Goal: Task Accomplishment & Management: Use online tool/utility

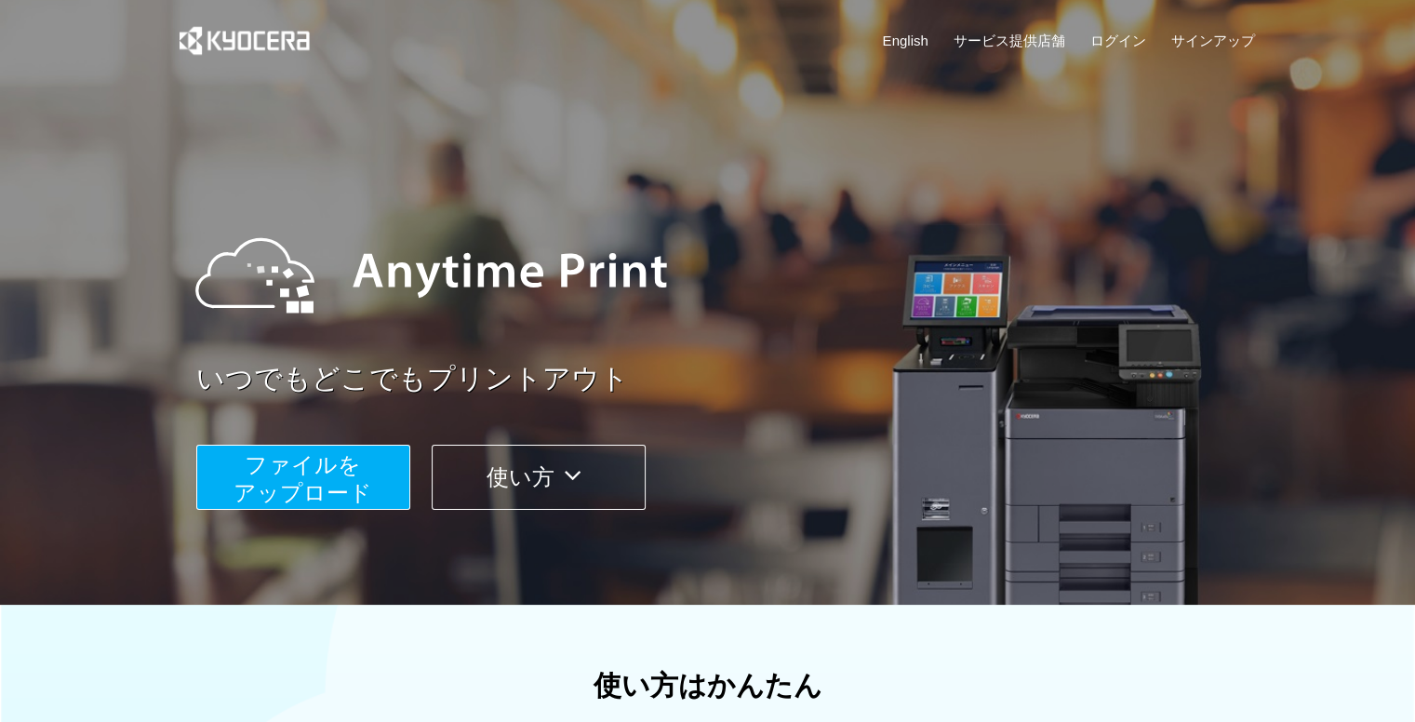
click at [353, 477] on span "ファイルを ​​アップロード" at bounding box center [302, 478] width 139 height 53
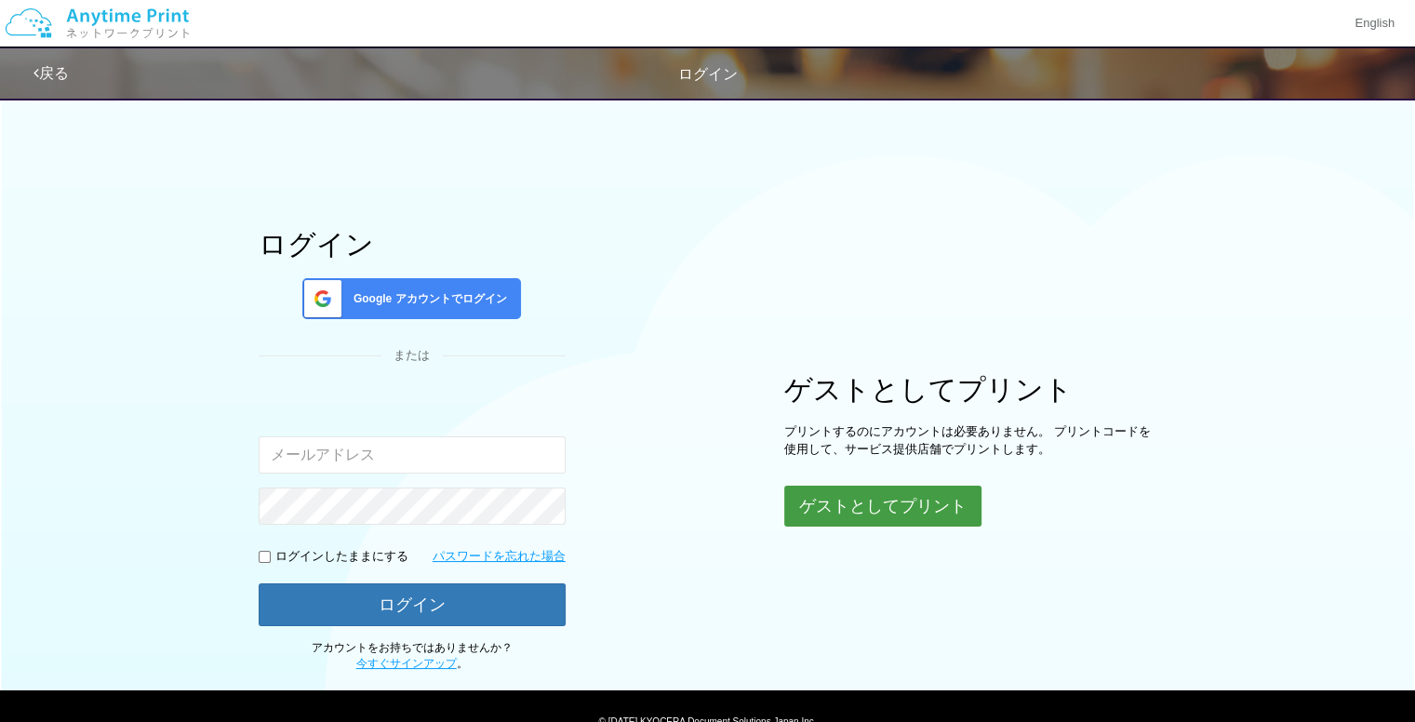
click at [850, 513] on button "ゲストとしてプリント" at bounding box center [882, 506] width 197 height 41
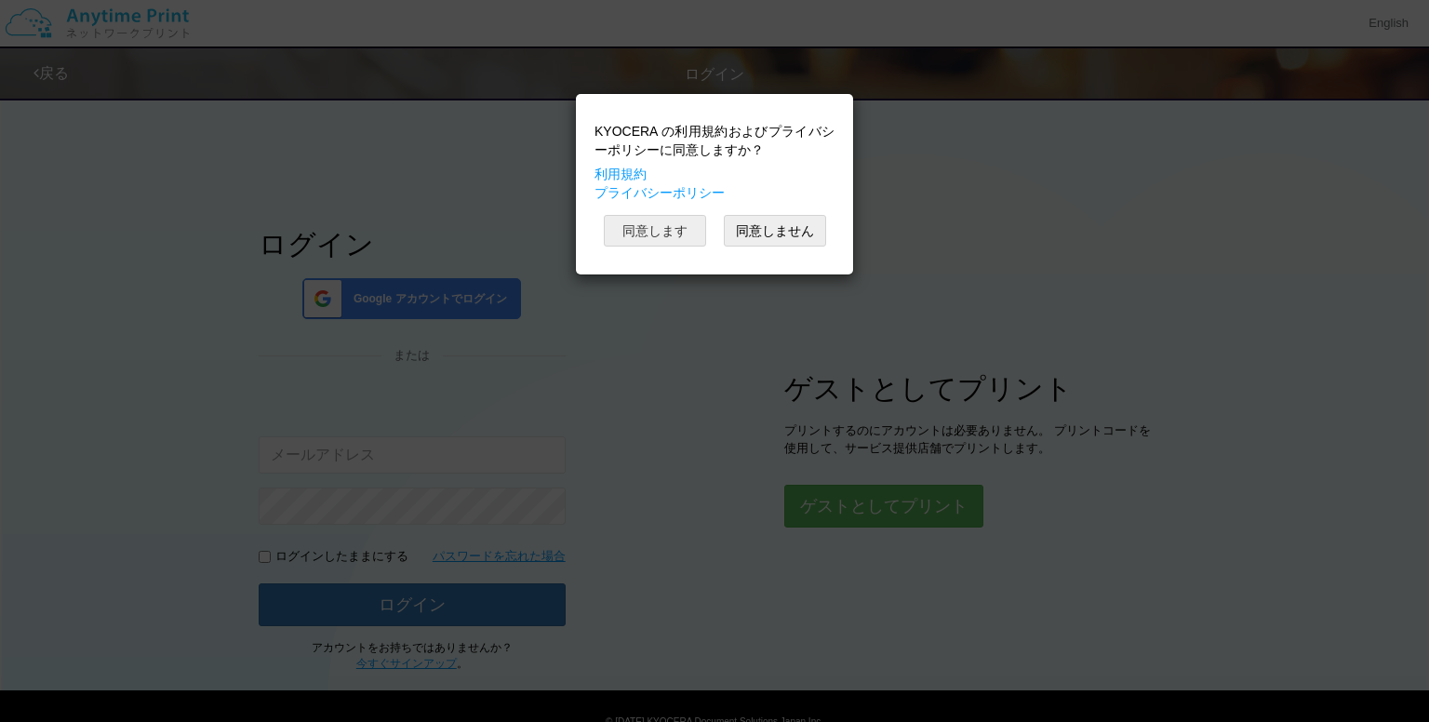
click at [657, 239] on button "同意します" at bounding box center [655, 231] width 102 height 32
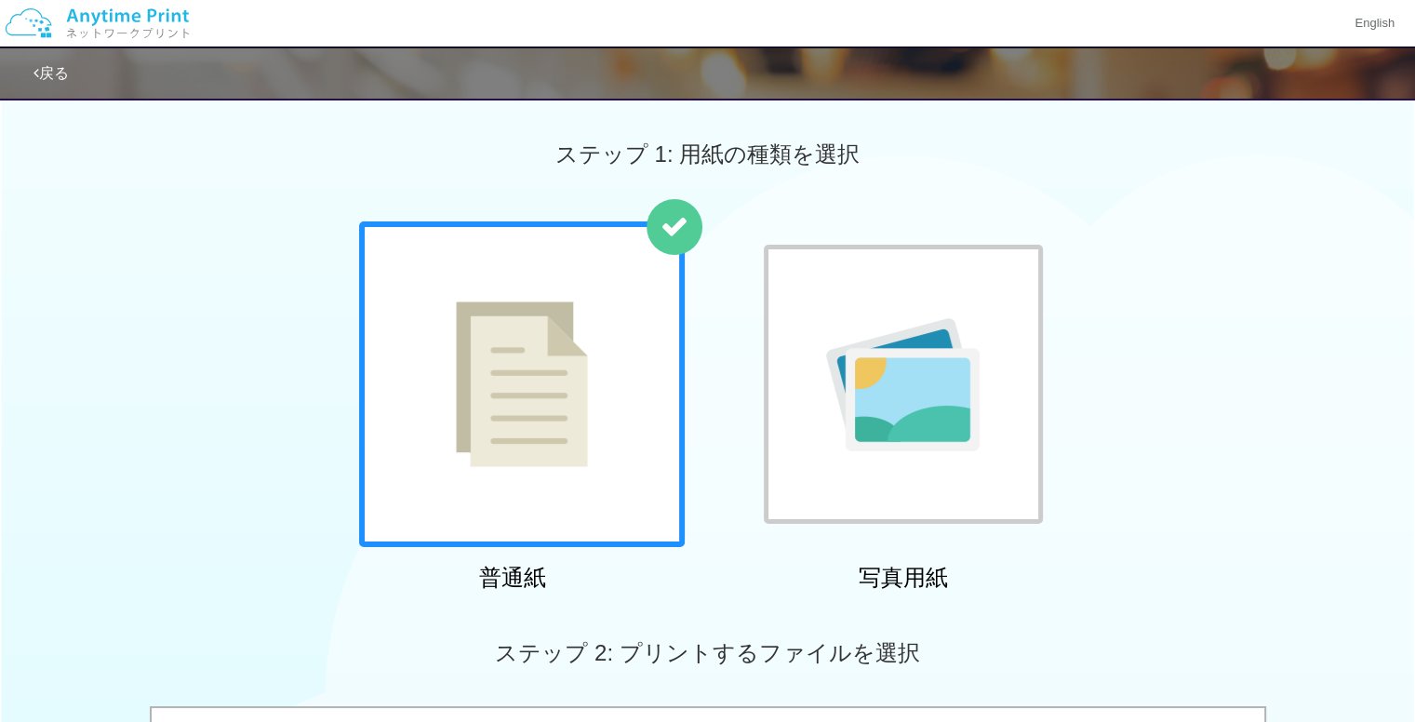
click at [580, 429] on img at bounding box center [522, 384] width 132 height 166
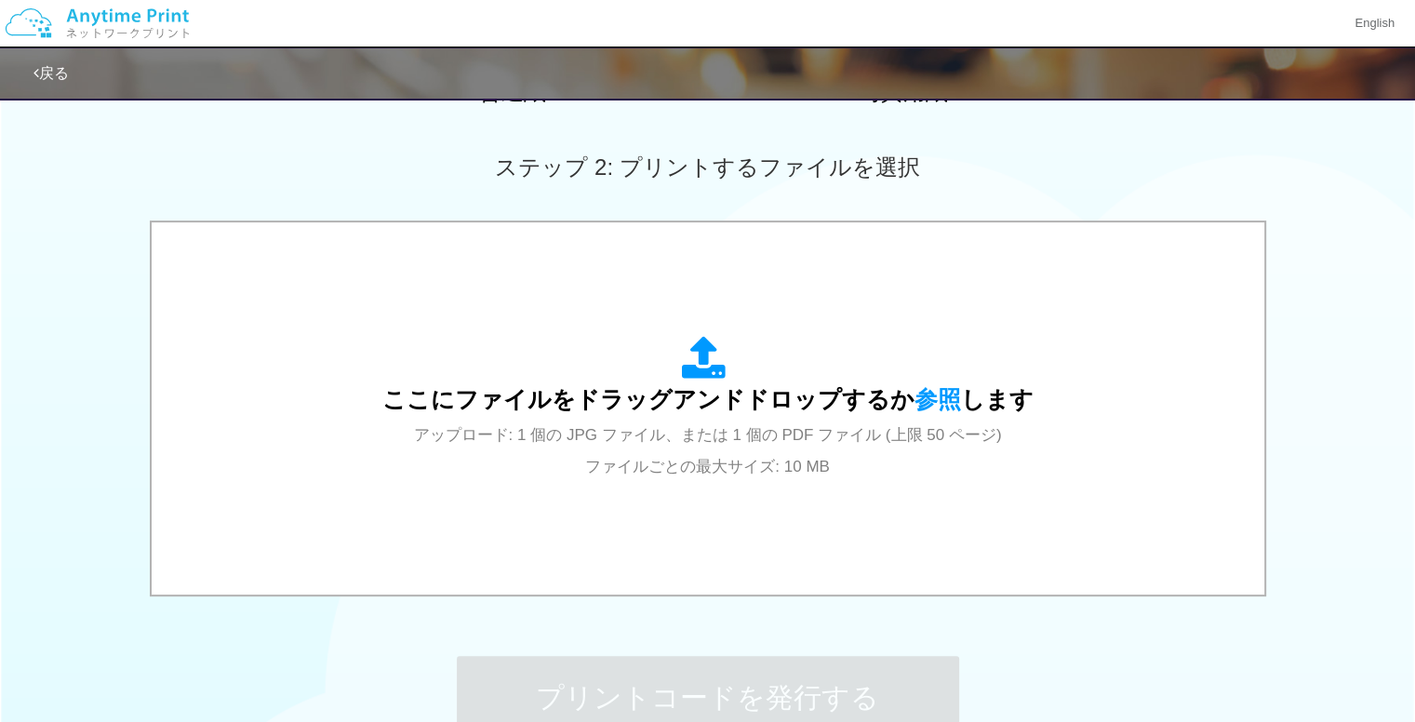
scroll to position [493, 0]
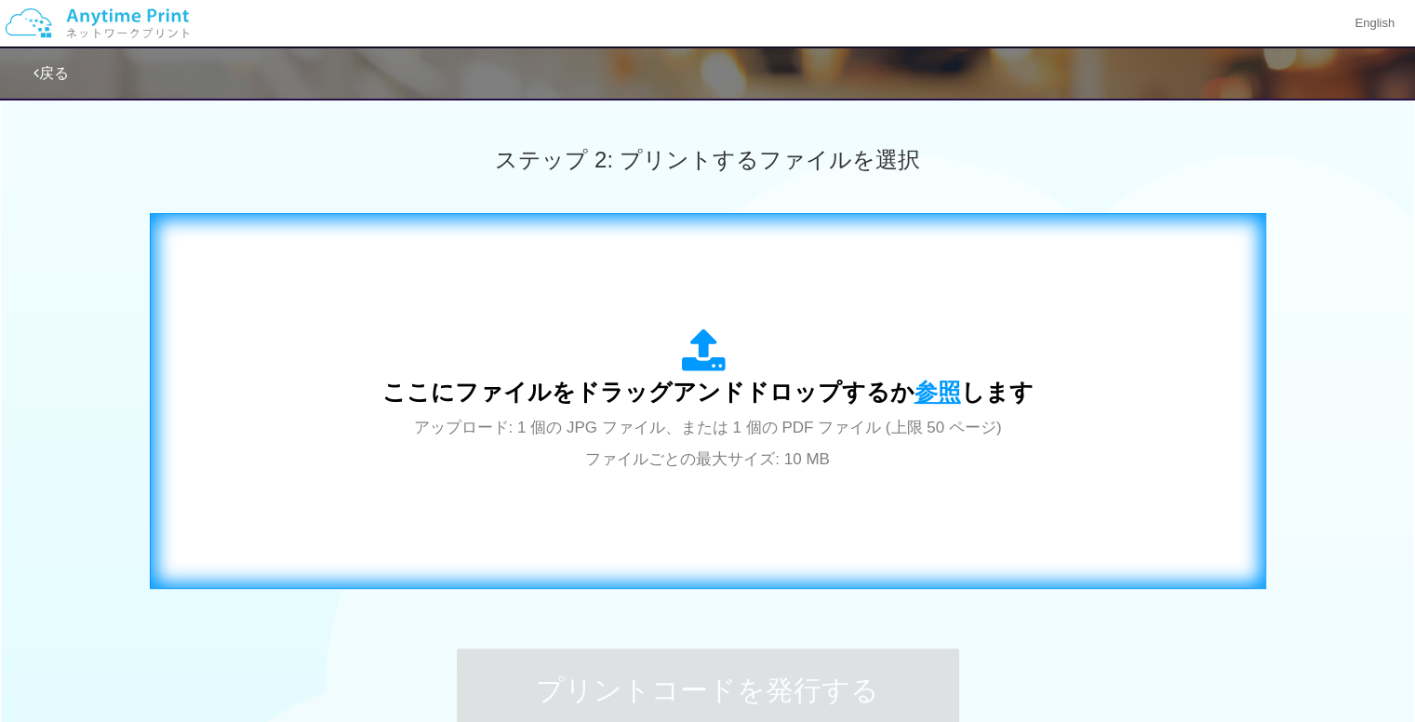
click at [914, 392] on span "参照" at bounding box center [937, 392] width 47 height 26
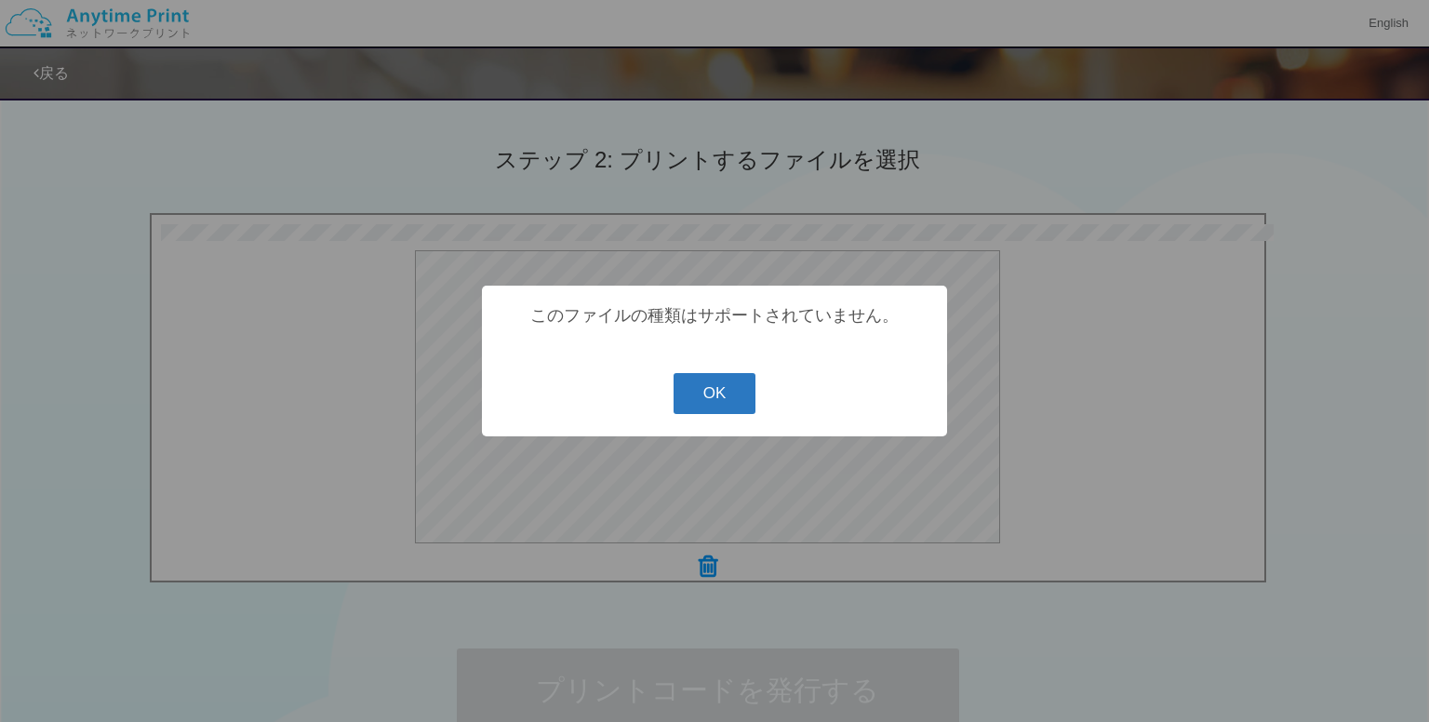
click at [715, 394] on button "OK" at bounding box center [714, 393] width 83 height 41
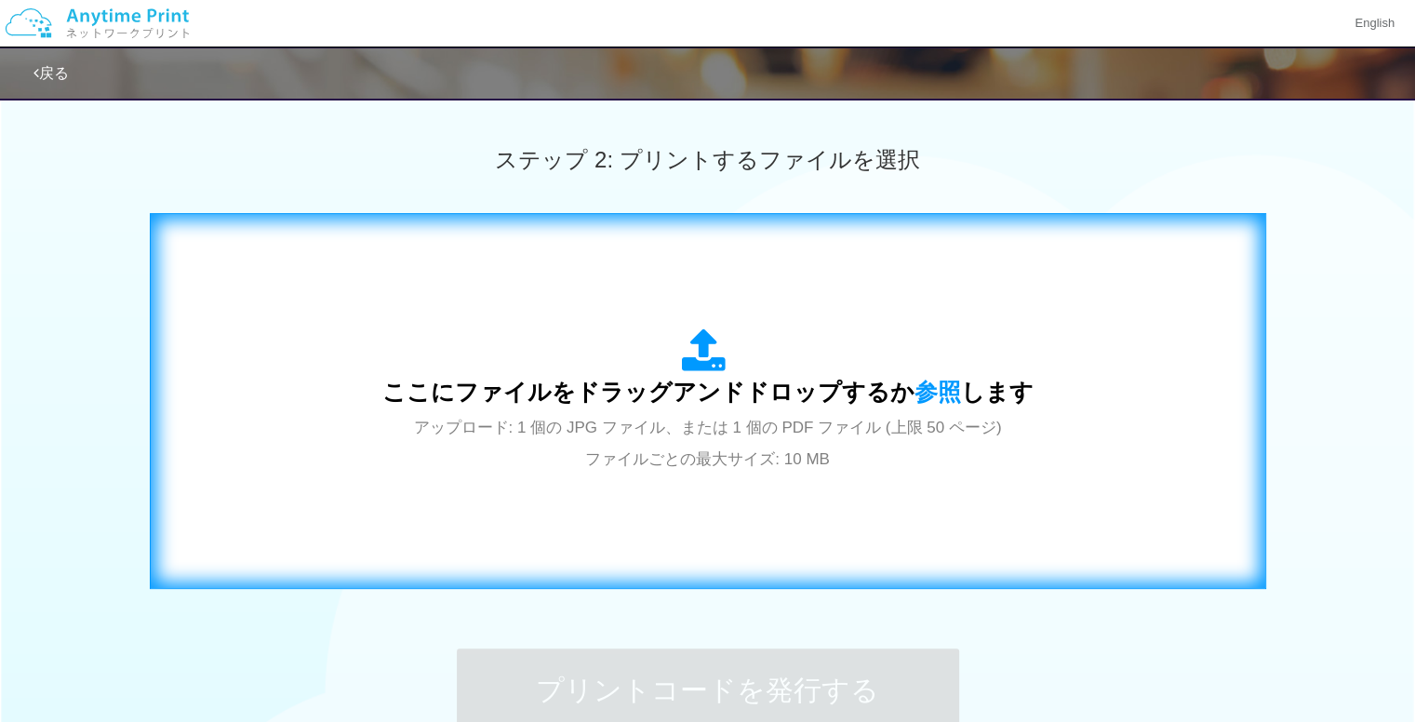
click at [718, 384] on span "ここにファイルをドラッグアンドドロップするか 参照 します" at bounding box center [707, 392] width 651 height 26
click at [701, 363] on icon at bounding box center [708, 351] width 52 height 47
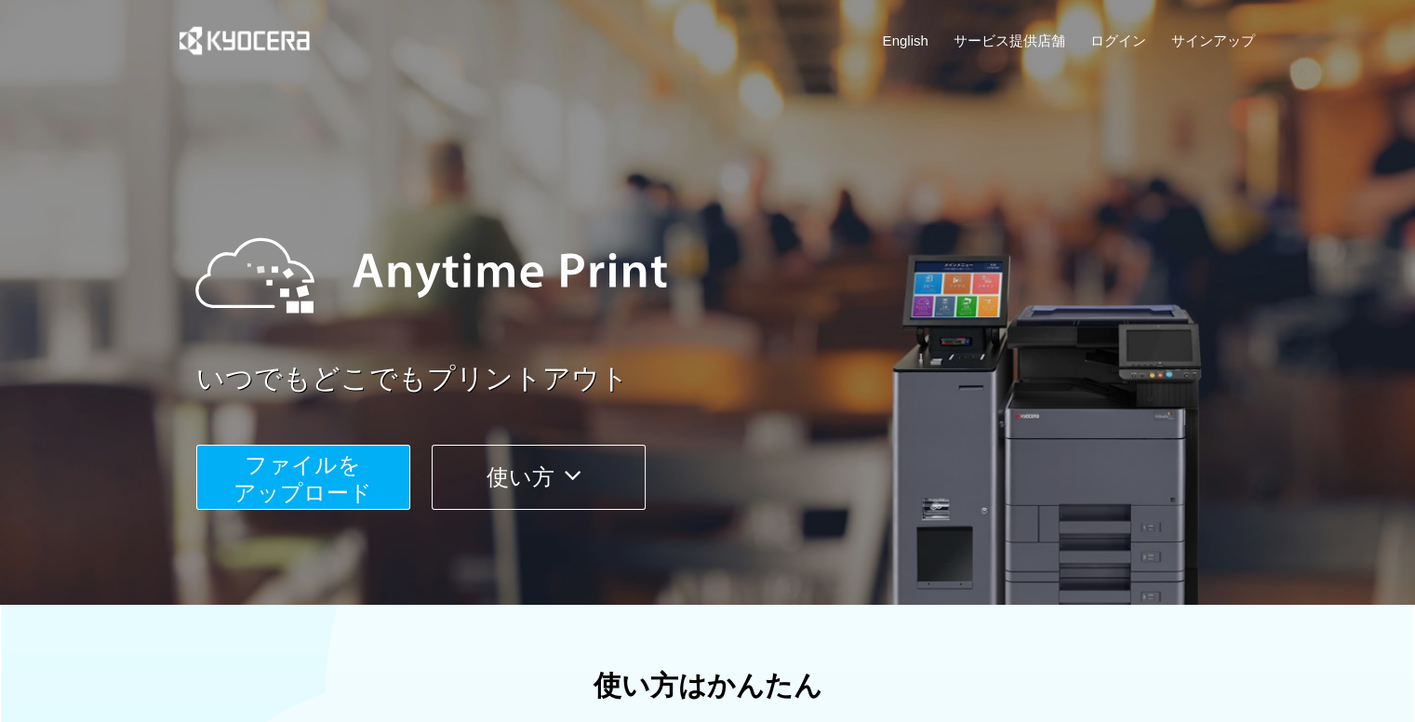
click at [499, 480] on button "使い方" at bounding box center [539, 477] width 214 height 65
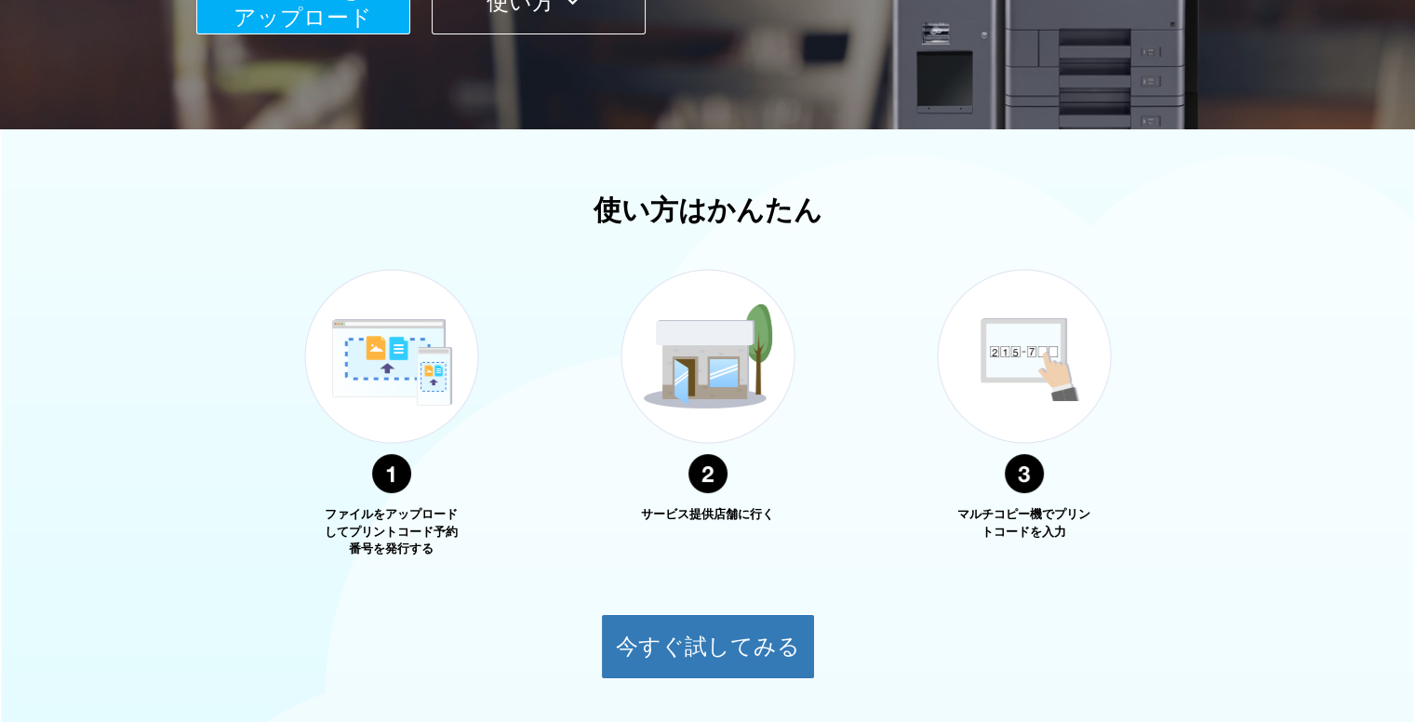
scroll to position [599, 0]
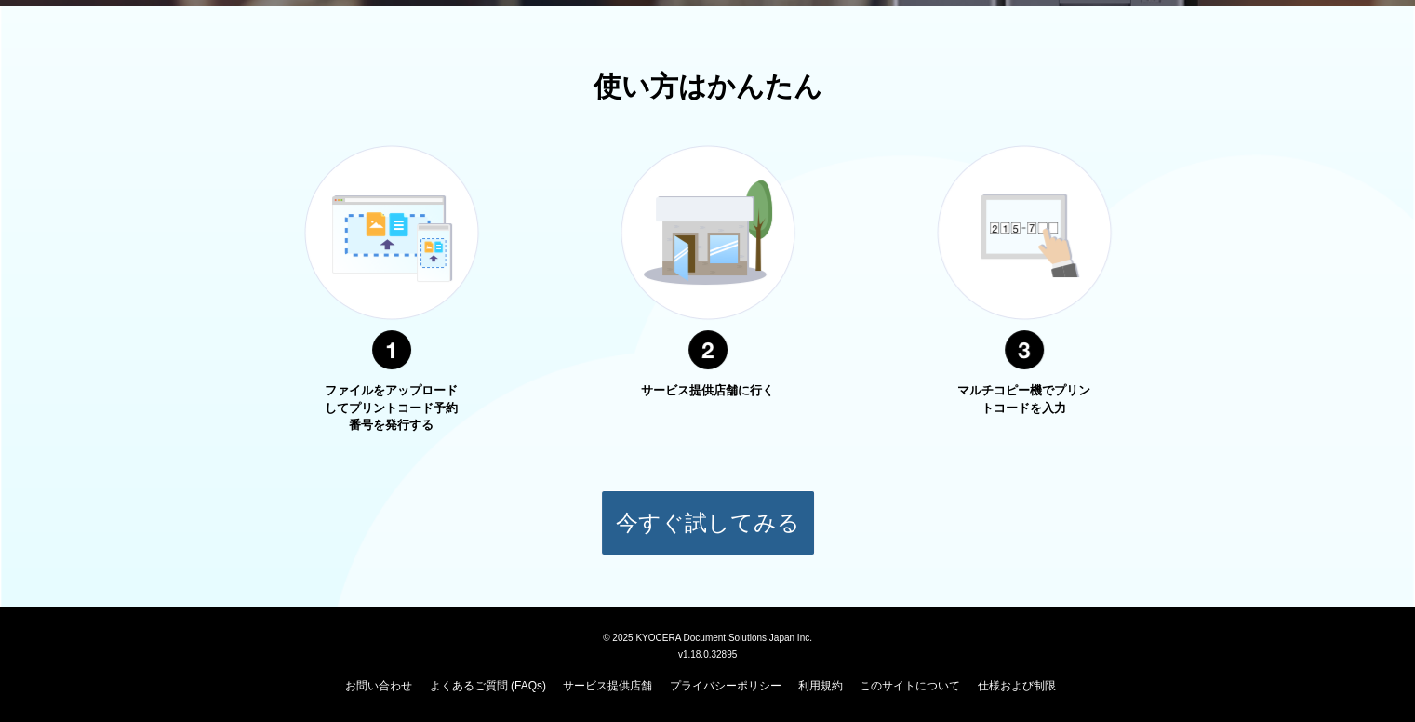
click at [682, 525] on button "今すぐ試してみる" at bounding box center [708, 522] width 214 height 65
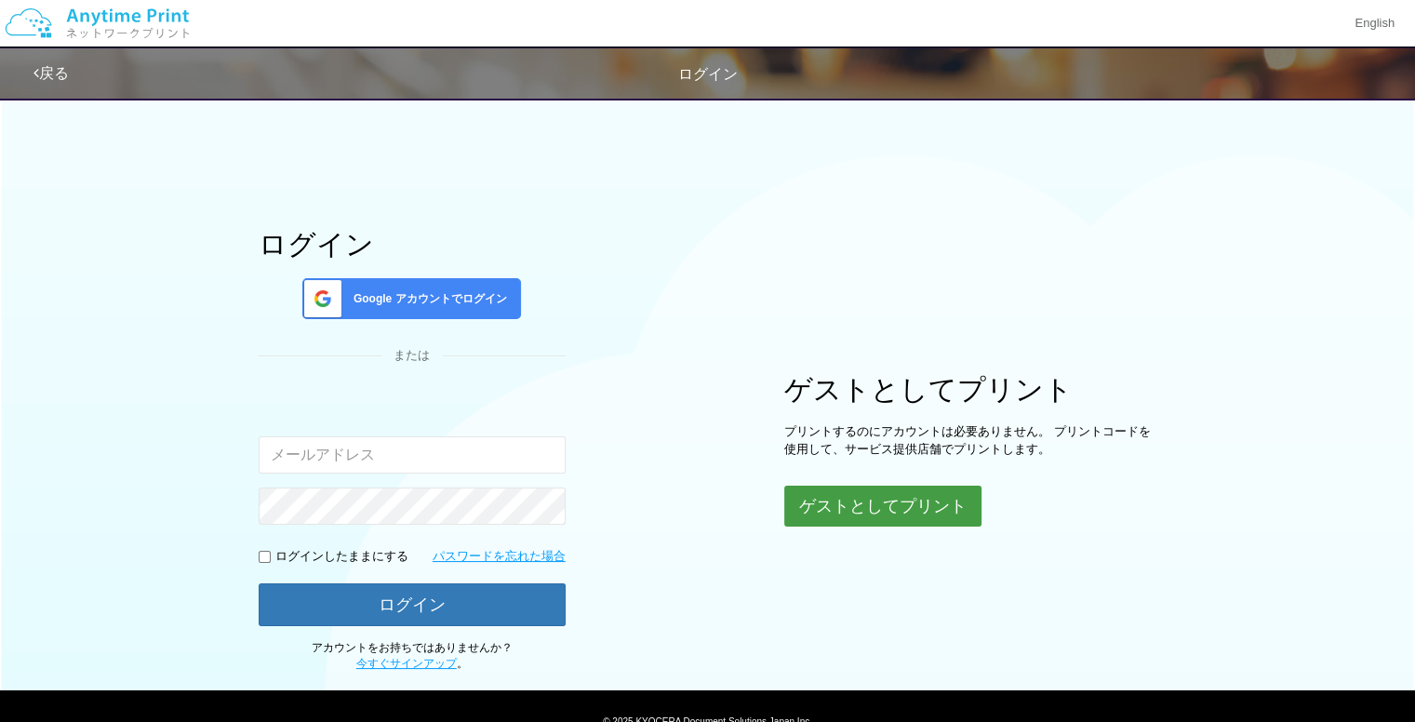
click at [841, 502] on button "ゲストとしてプリント" at bounding box center [882, 506] width 197 height 41
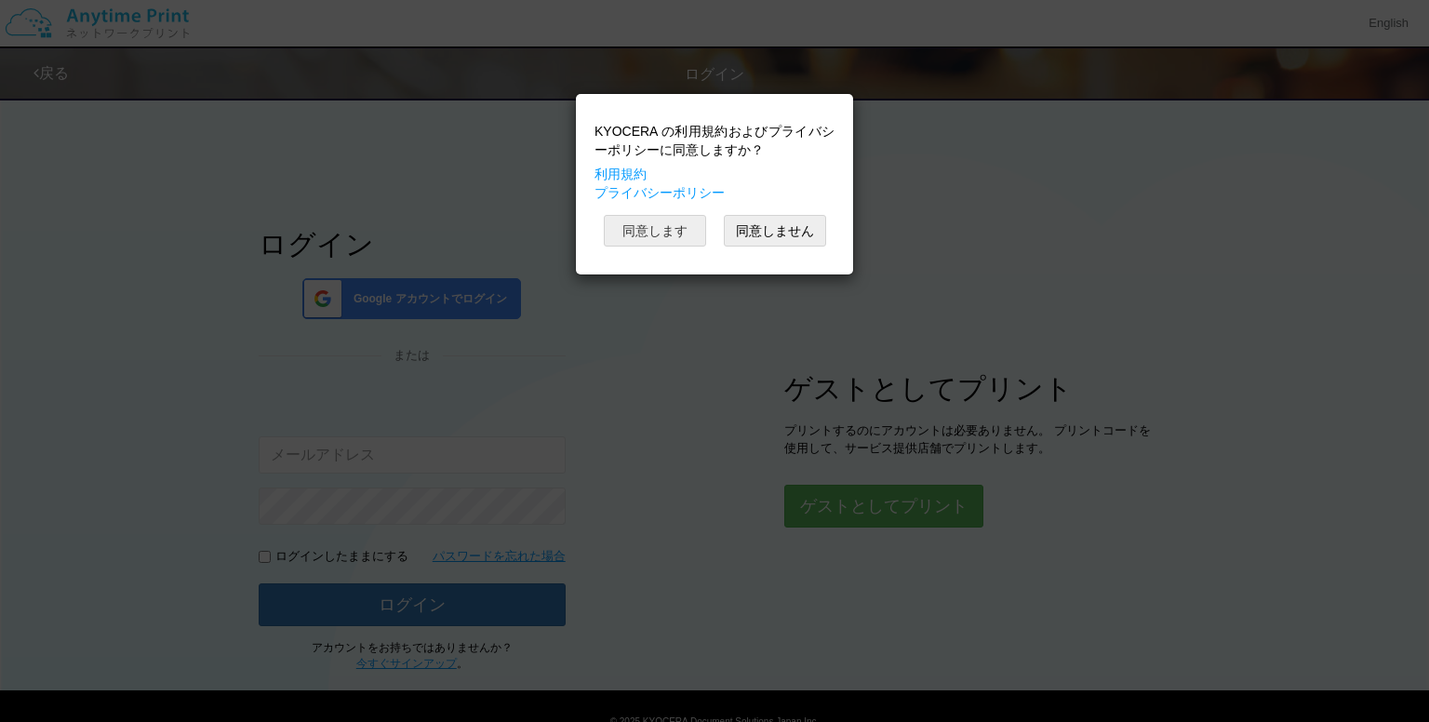
click at [650, 230] on button "同意します" at bounding box center [655, 231] width 102 height 32
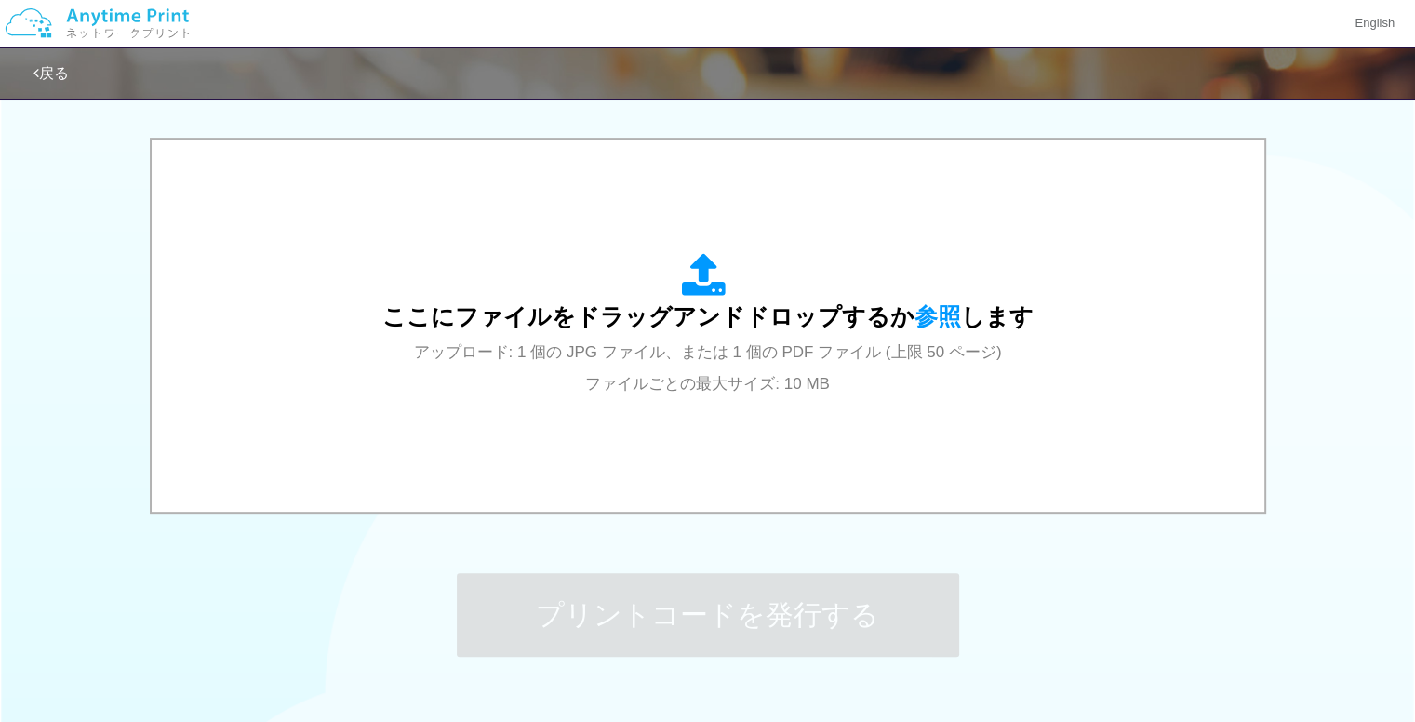
scroll to position [569, 0]
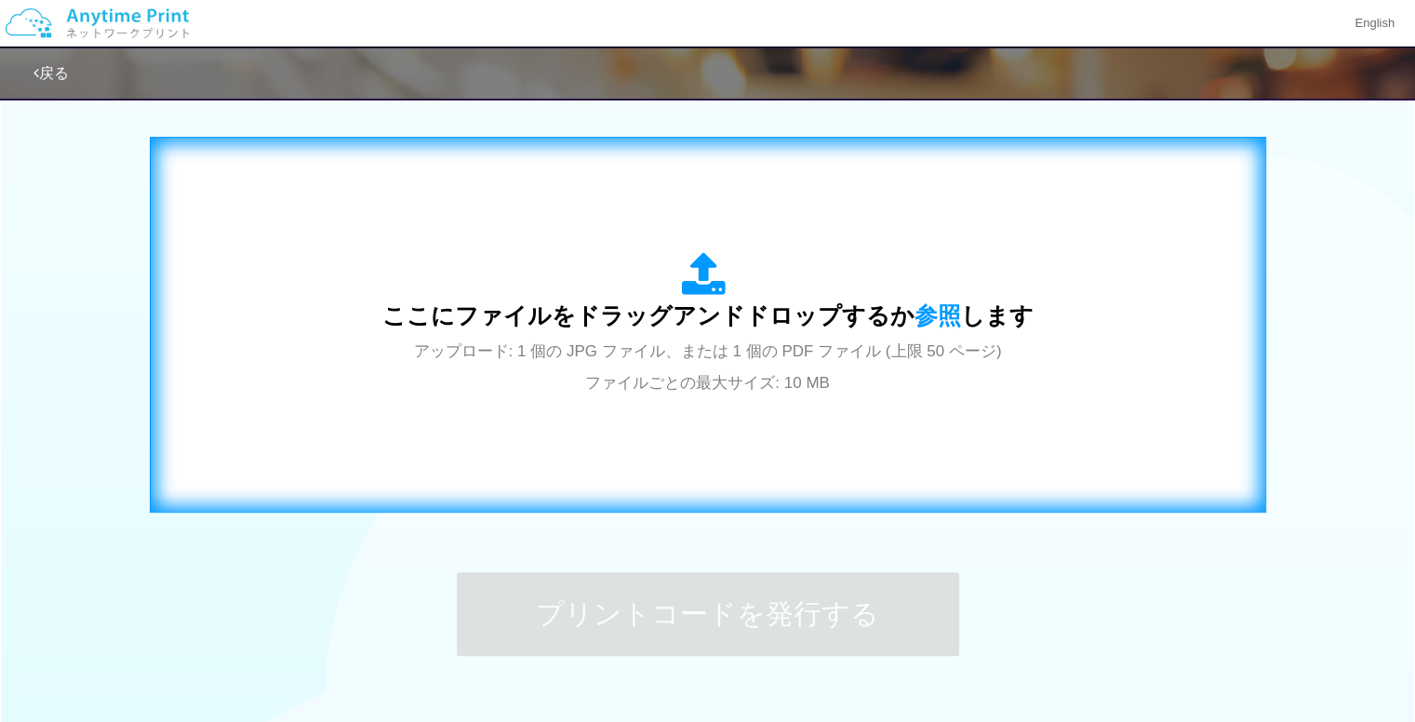
click at [975, 388] on div "ここにファイルをドラッグアンドドロップするか 参照 します アップロード: 1 個の JPG ファイル、または 1 個の PDF ファイル (上限 50 ペー…" at bounding box center [707, 324] width 651 height 145
